Goal: Entertainment & Leisure: Consume media (video, audio)

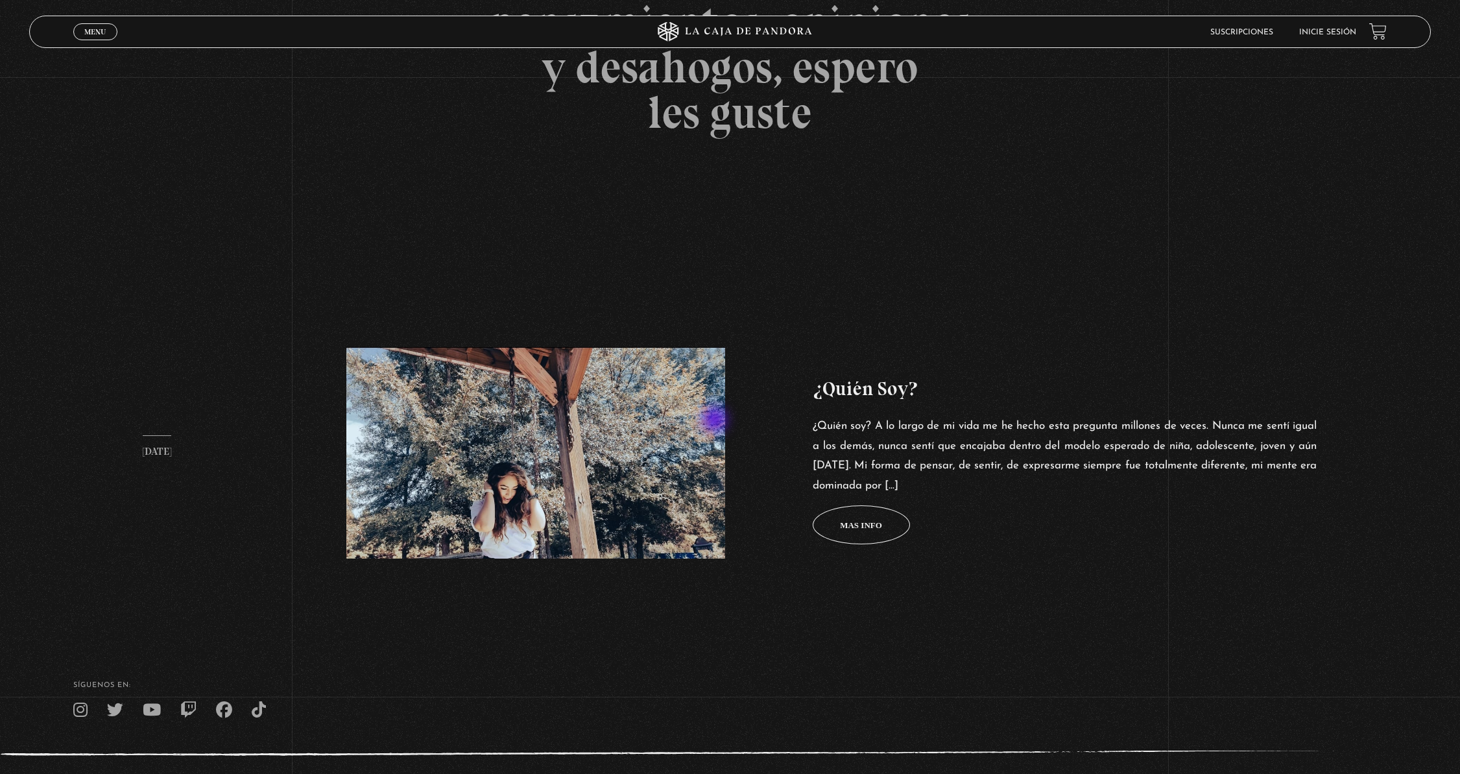
scroll to position [552, 0]
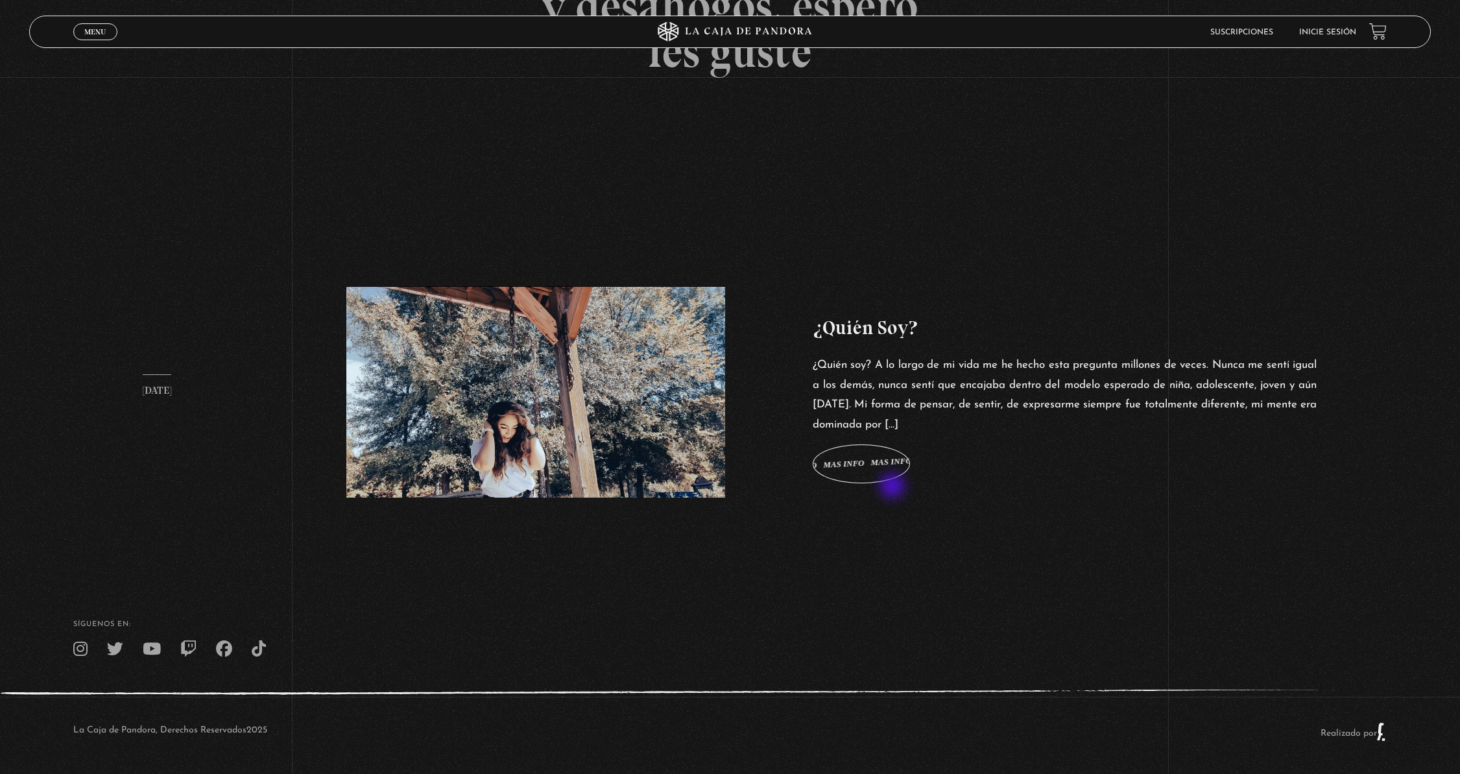
click at [892, 471] on span "Mas info Mas info Mas info Mas info Mas info" at bounding box center [861, 463] width 97 height 39
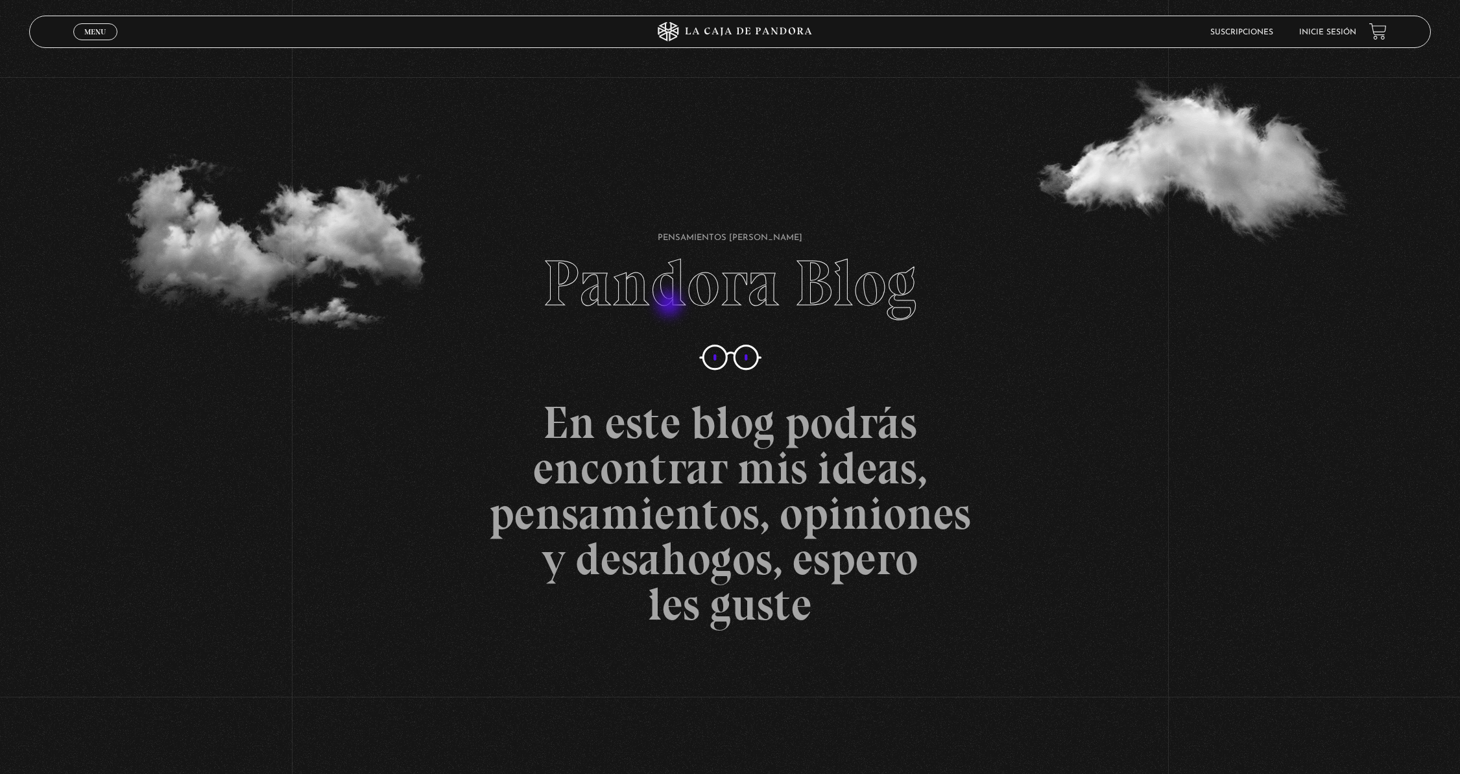
scroll to position [0, 0]
click at [93, 35] on span "Menu" at bounding box center [94, 32] width 21 height 8
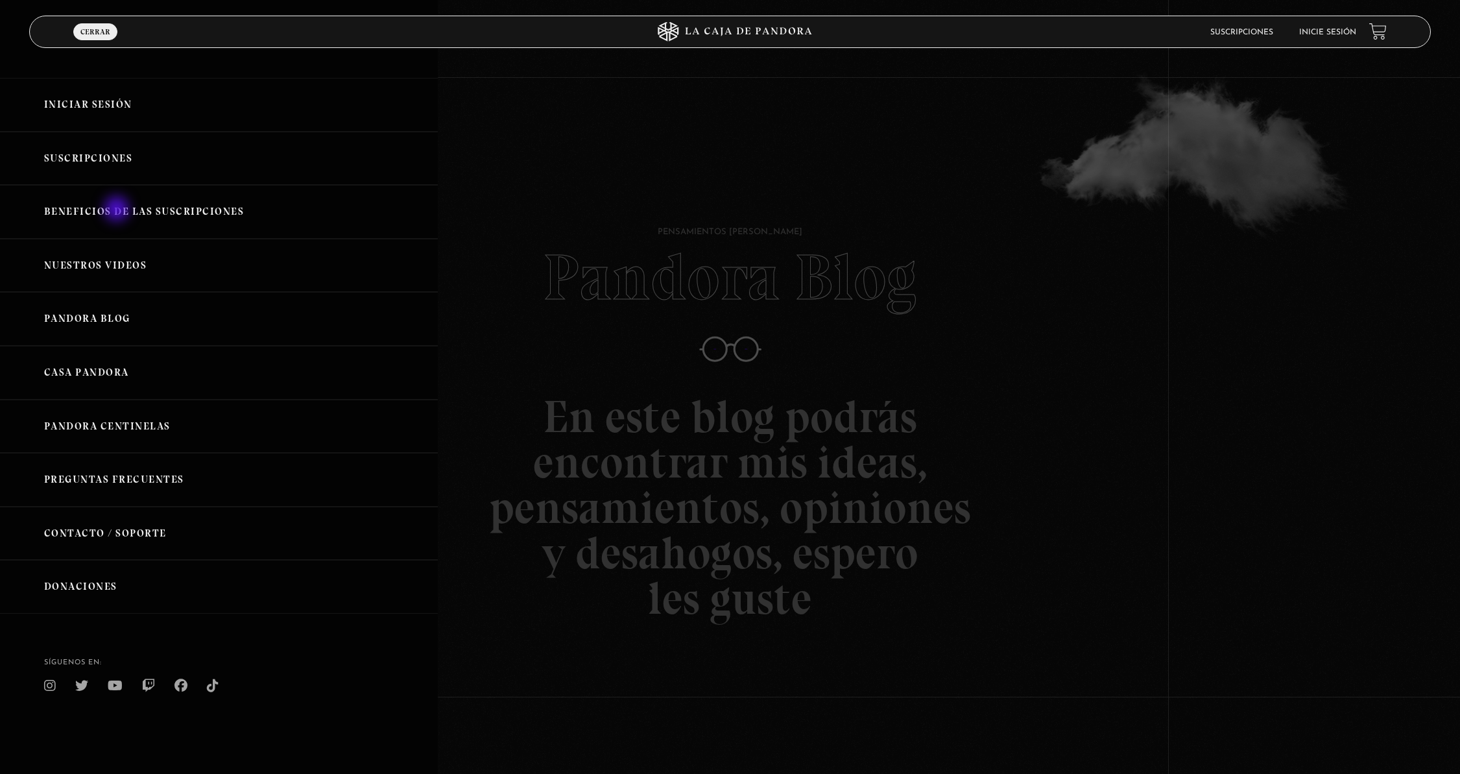
scroll to position [7, 0]
click at [120, 263] on link "Nuestros Videos" at bounding box center [219, 266] width 438 height 54
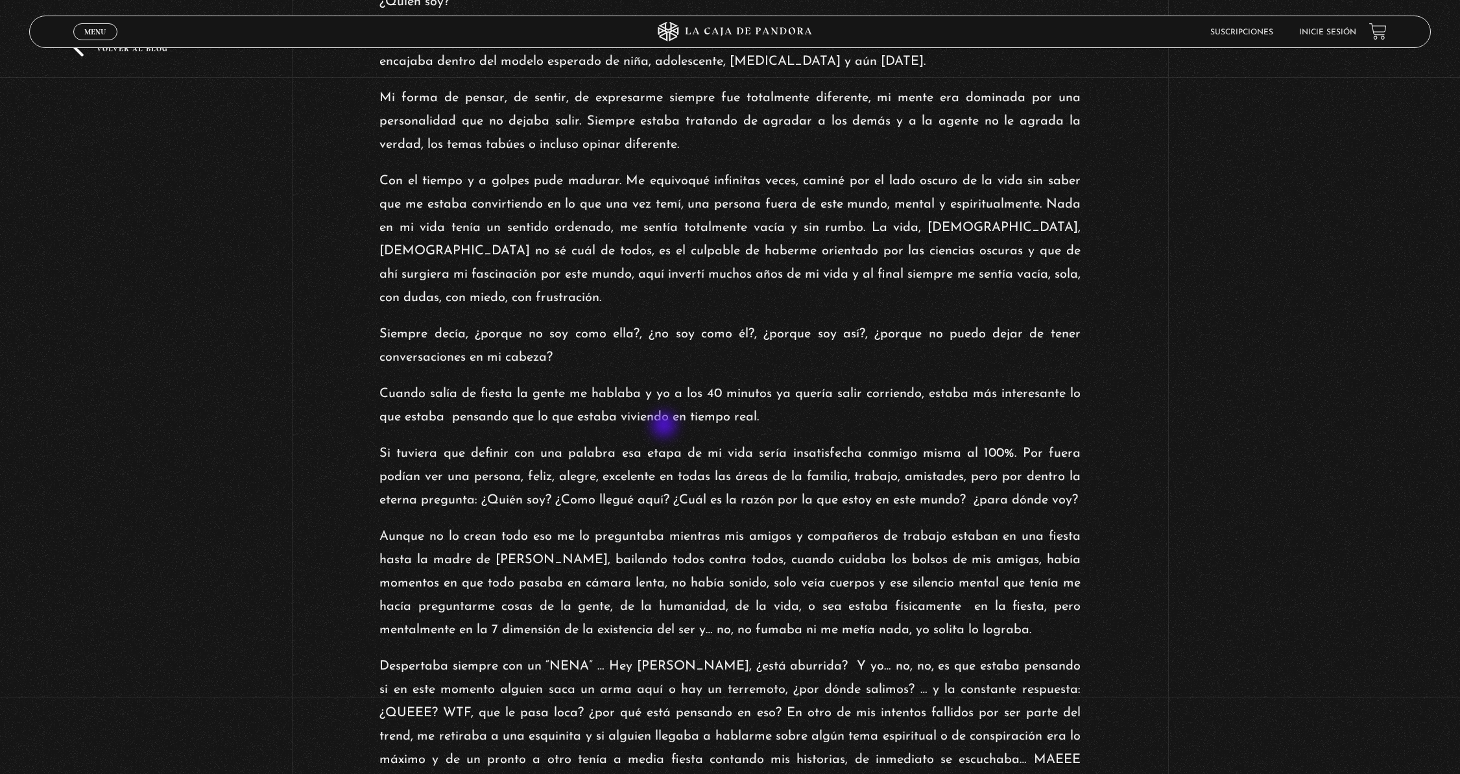
scroll to position [244, 0]
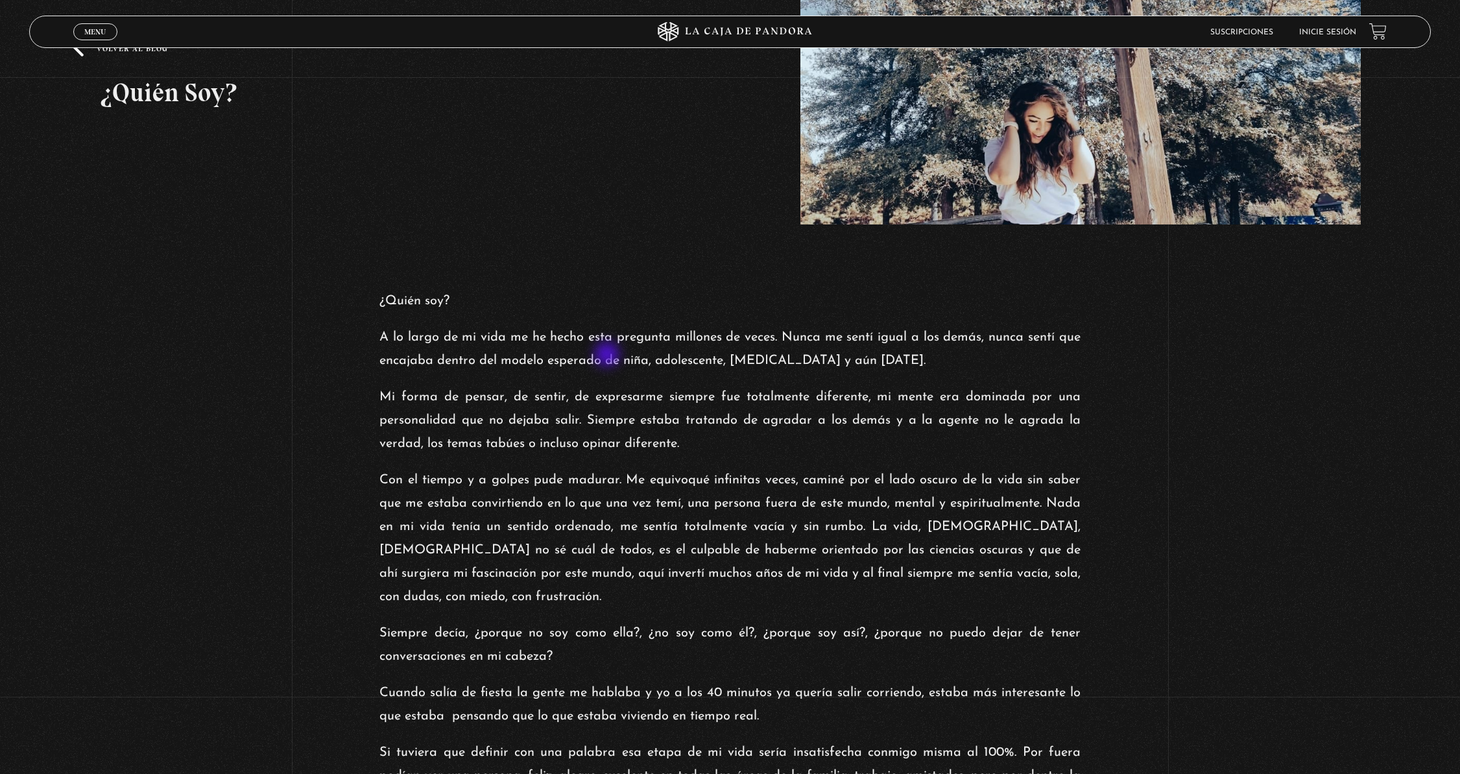
drag, startPoint x: 722, startPoint y: 364, endPoint x: 606, endPoint y: 355, distance: 117.1
click at [608, 355] on p "A lo largo de mi vida me he hecho esta pregunta millones de veces. Nunca me sen…" at bounding box center [729, 349] width 700 height 47
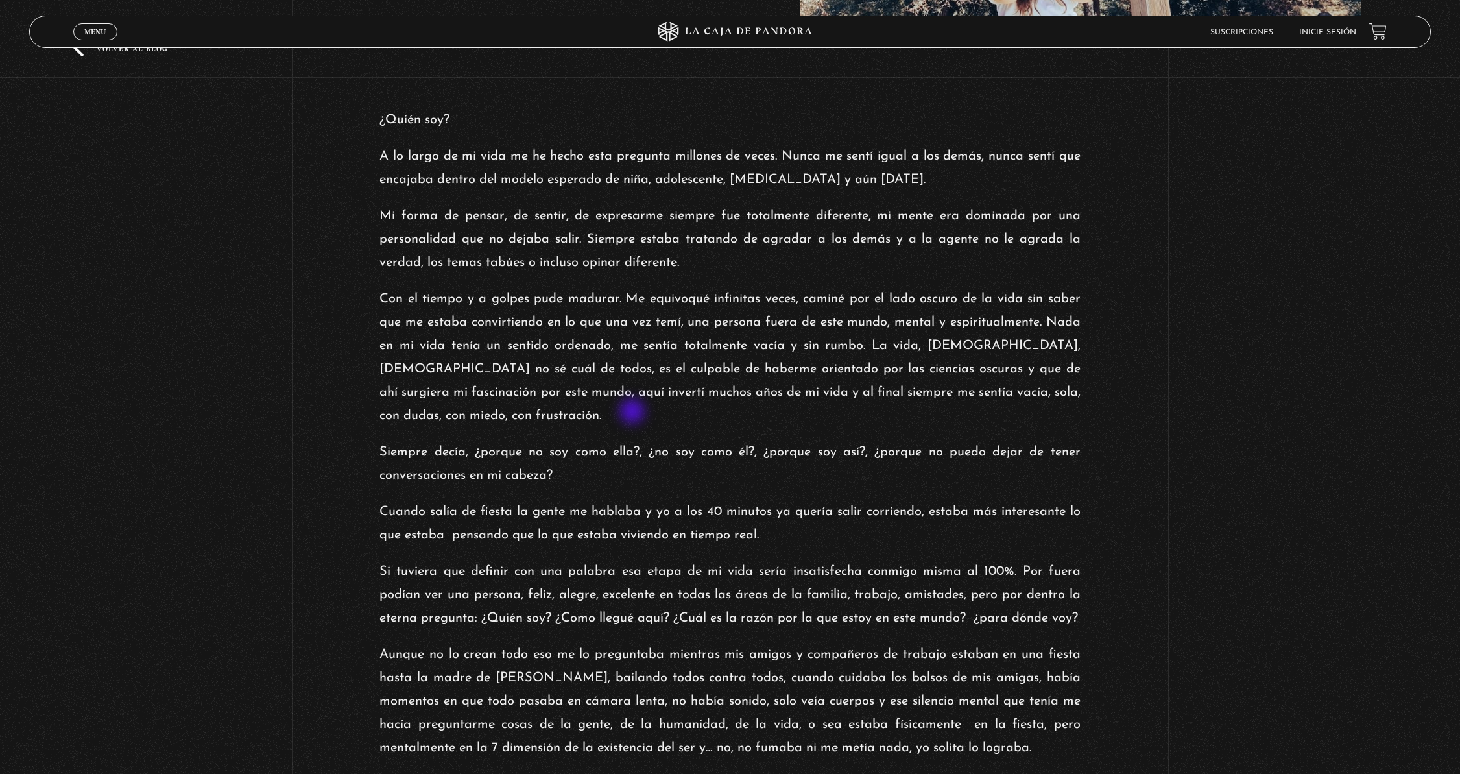
scroll to position [425, 0]
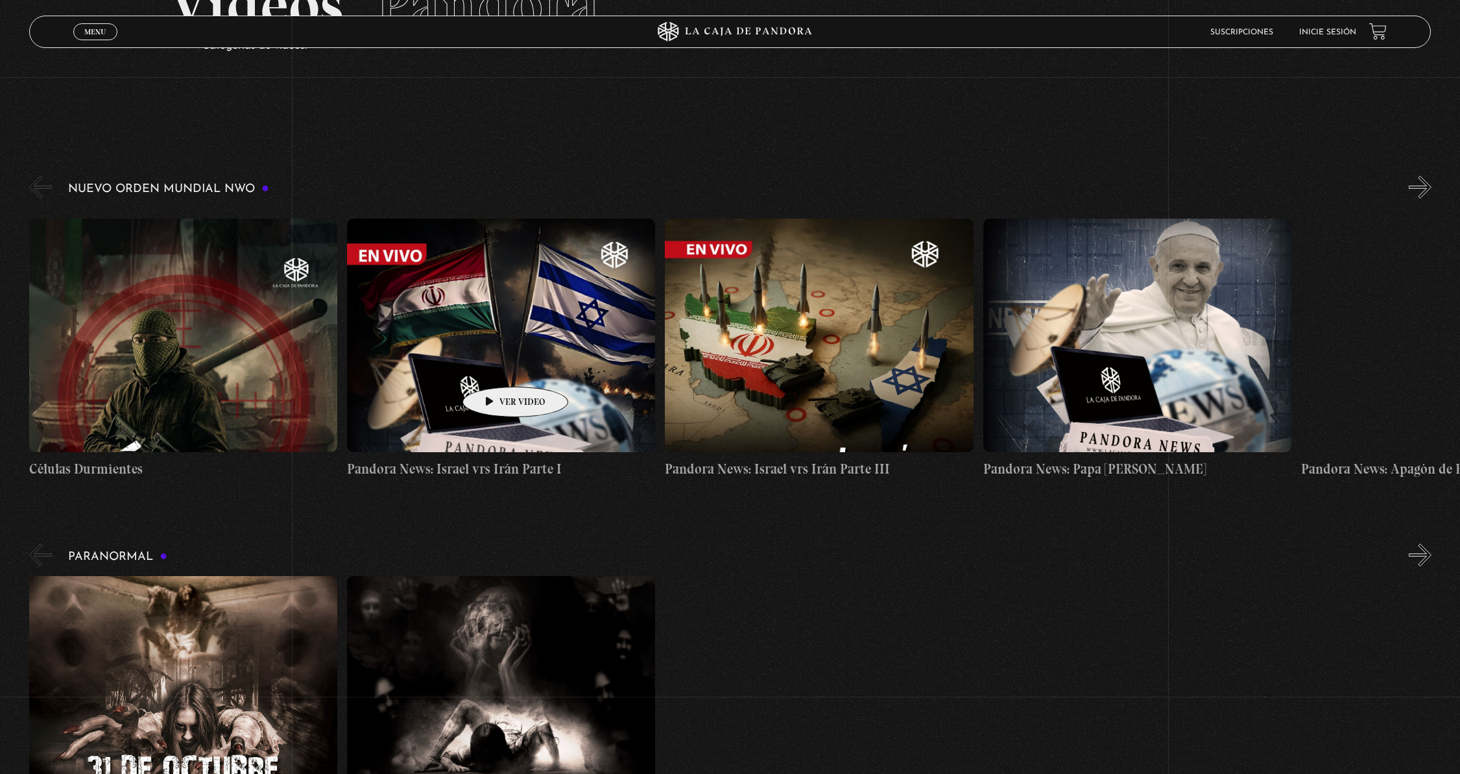
scroll to position [145, 0]
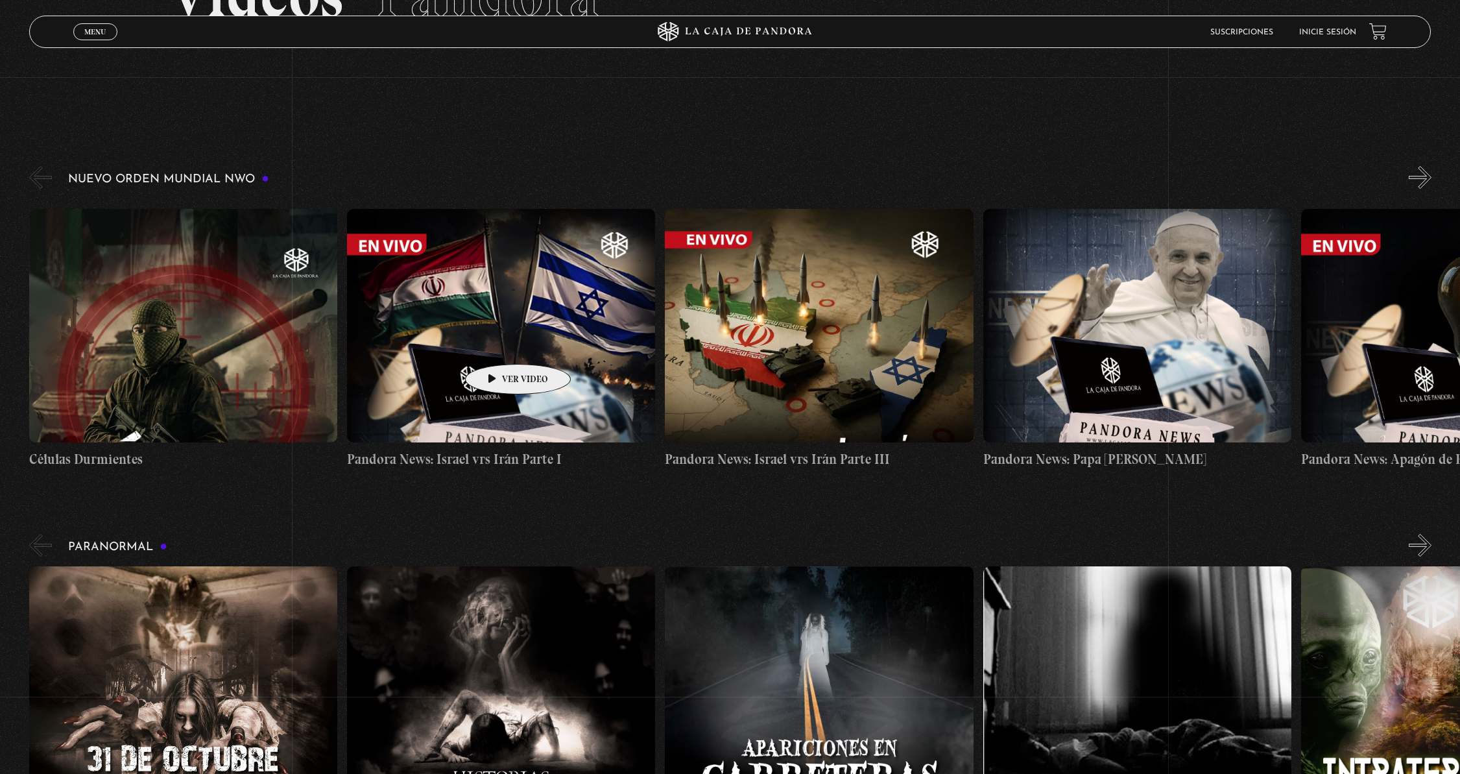
click at [497, 344] on figure at bounding box center [501, 325] width 308 height 233
click at [1114, 290] on figure at bounding box center [1137, 325] width 308 height 233
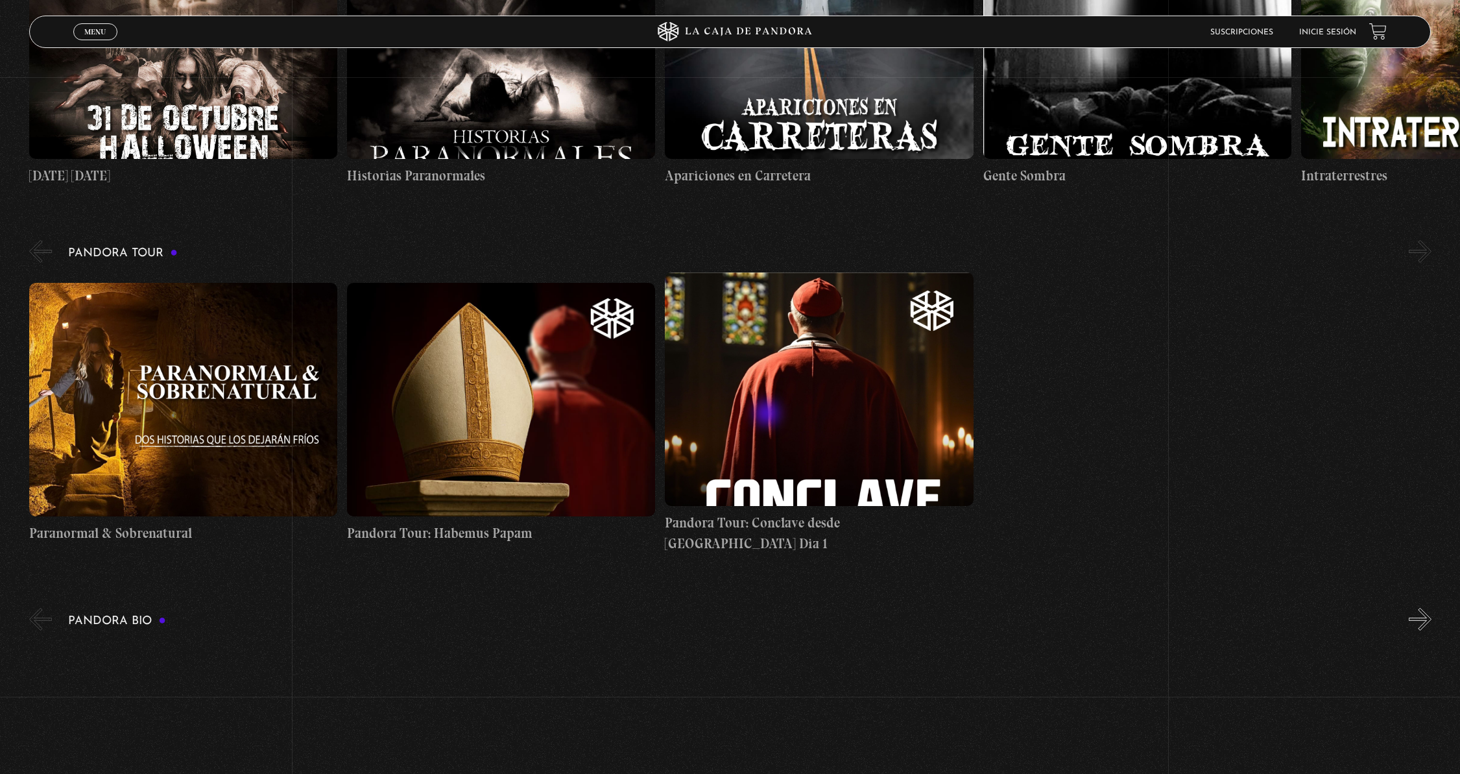
scroll to position [997, 0]
